Goal: Task Accomplishment & Management: Manage account settings

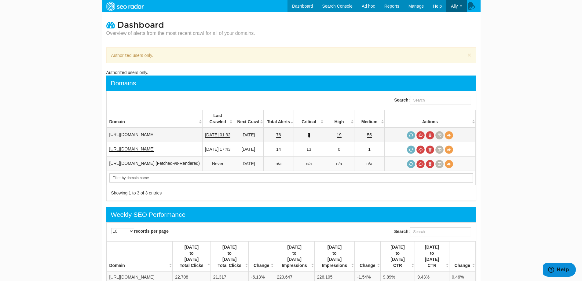
click at [310, 132] on link "2" at bounding box center [308, 134] width 2 height 5
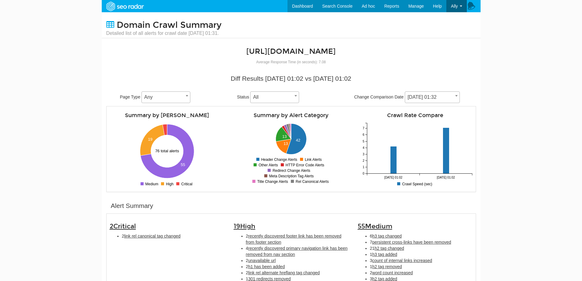
scroll to position [61, 0]
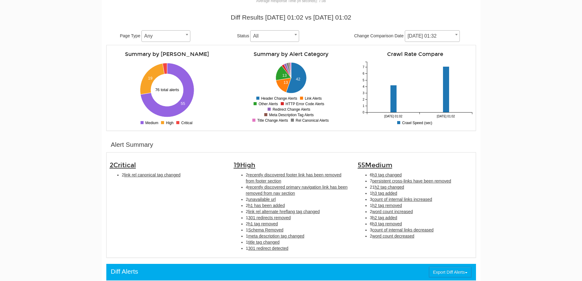
click at [161, 177] on span "link rel canonical tag changed" at bounding box center [152, 174] width 56 height 5
type input "link rel canonical tag changed"
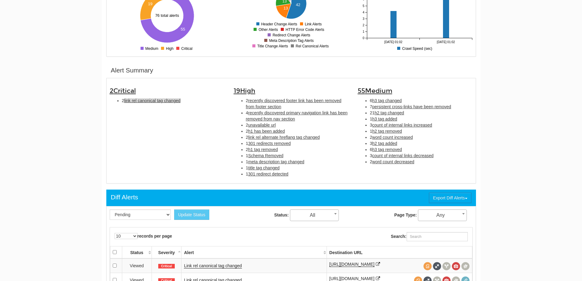
scroll to position [198, 0]
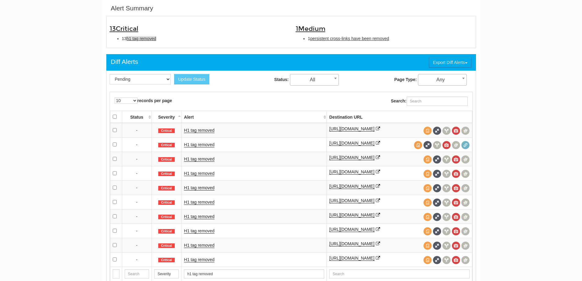
scroll to position [167, 0]
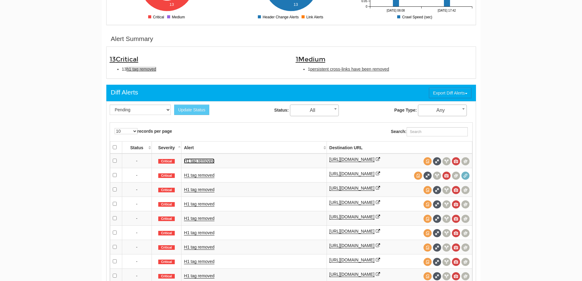
click at [195, 162] on link "H1 tag removed" at bounding box center [199, 160] width 31 height 5
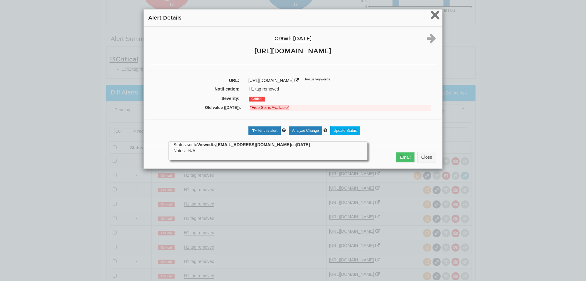
click at [431, 13] on span "×" at bounding box center [435, 15] width 11 height 20
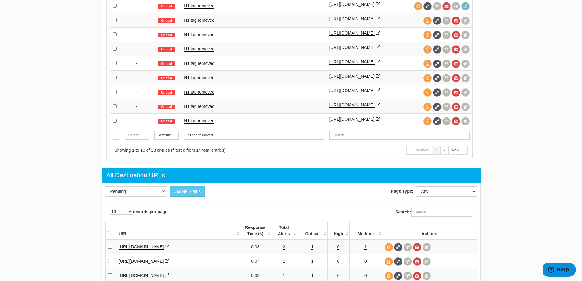
scroll to position [244, 0]
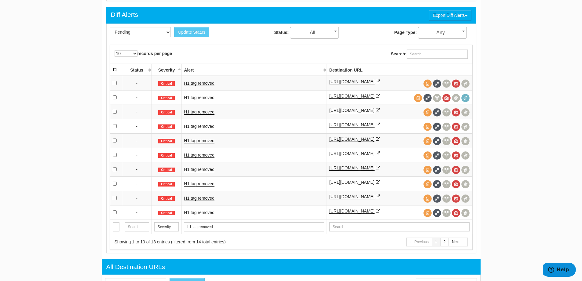
click at [115, 69] on input "checkbox" at bounding box center [115, 69] width 4 height 4
checkbox input "true"
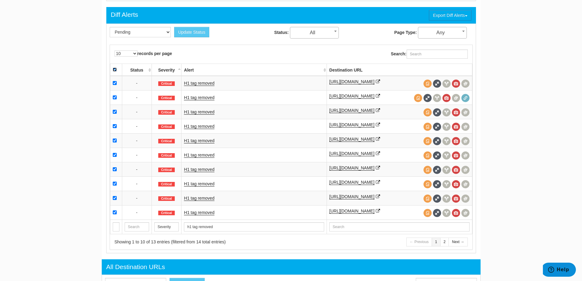
checkbox input "true"
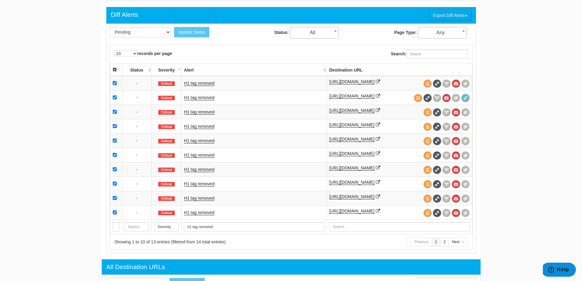
checkbox input "true"
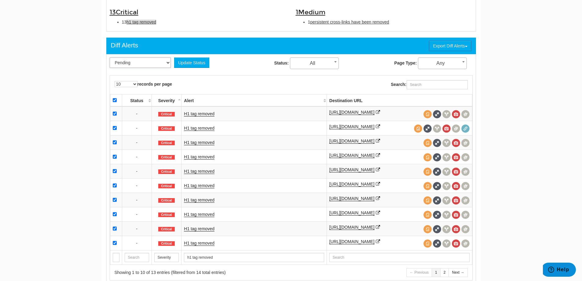
click at [153, 63] on select "Pending Viewed Resolved" at bounding box center [140, 62] width 61 height 10
select select "2"
click at [110, 57] on select "Pending Viewed Resolved" at bounding box center [140, 62] width 61 height 10
click at [193, 60] on button "Update Status" at bounding box center [191, 62] width 35 height 10
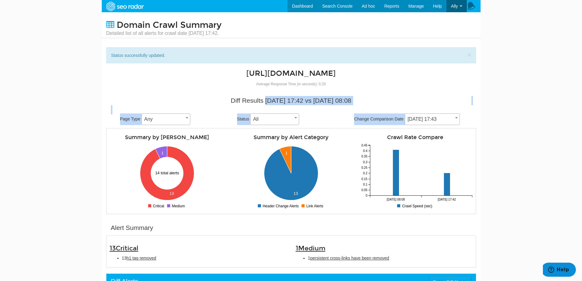
drag, startPoint x: 215, startPoint y: 98, endPoint x: 449, endPoint y: 119, distance: 235.7
click at [449, 119] on div "Diff Results 09/20/2025 17:42 vs 09/19/2025 08:08 Page Type Any Any Status All …" at bounding box center [290, 110] width 369 height 35
click at [387, 101] on div "Diff Results 09/20/2025 17:42 vs 09/19/2025 08:08" at bounding box center [291, 100] width 360 height 9
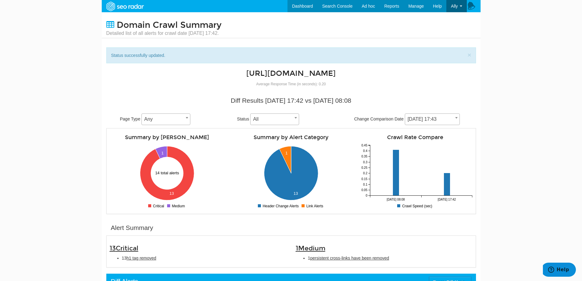
click at [558, 167] on body "Dashboard Search Console Keyword Winners and Losers Page Winners and Losers Arc…" at bounding box center [291, 140] width 582 height 281
